Goal: Check status

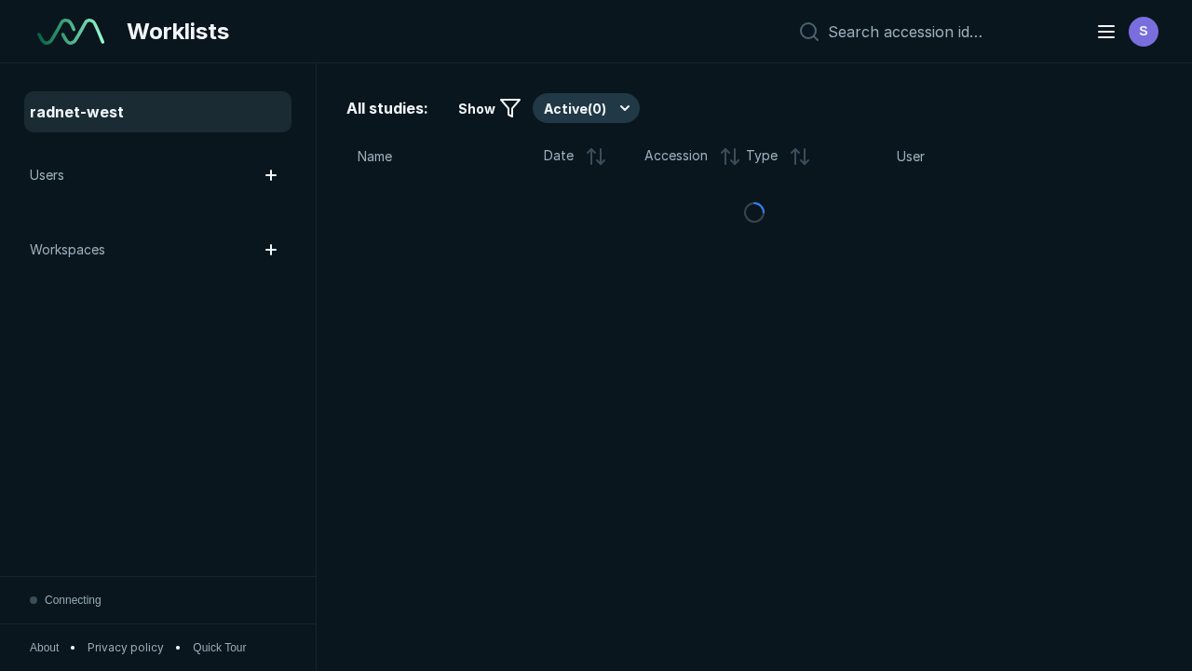
scroll to position [5088, 7760]
